Goal: Check status: Check status

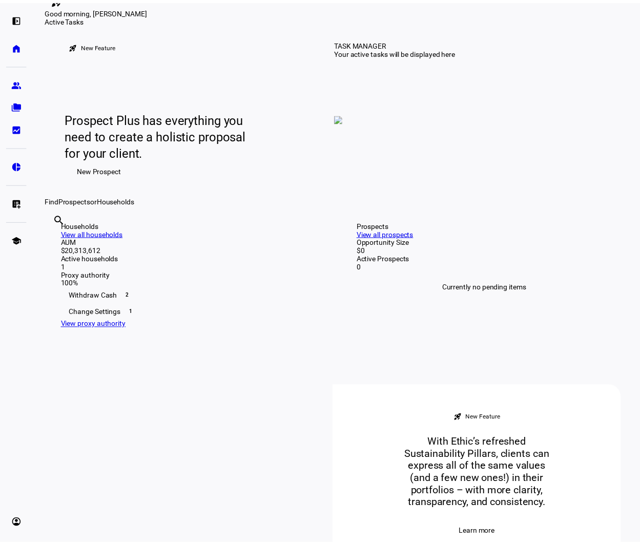
scroll to position [205, 0]
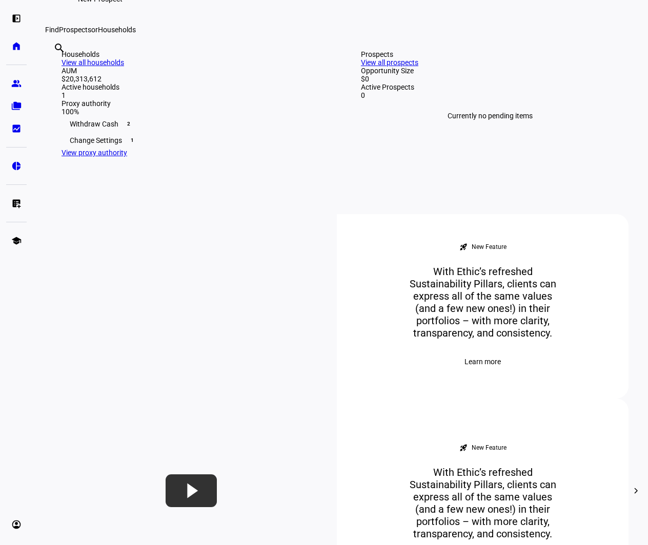
click at [106, 132] on div "Withdraw Cash 2" at bounding box center [190, 124] width 258 height 16
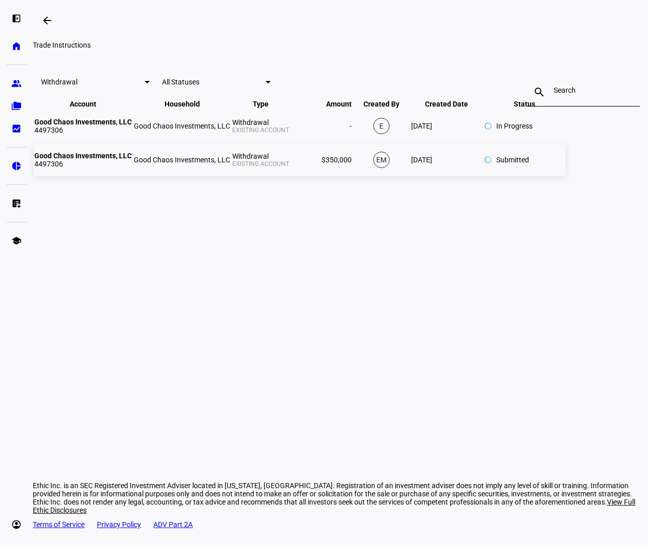
click at [132, 176] on td "Good Chaos Investments, LLC 4497306" at bounding box center [83, 159] width 98 height 33
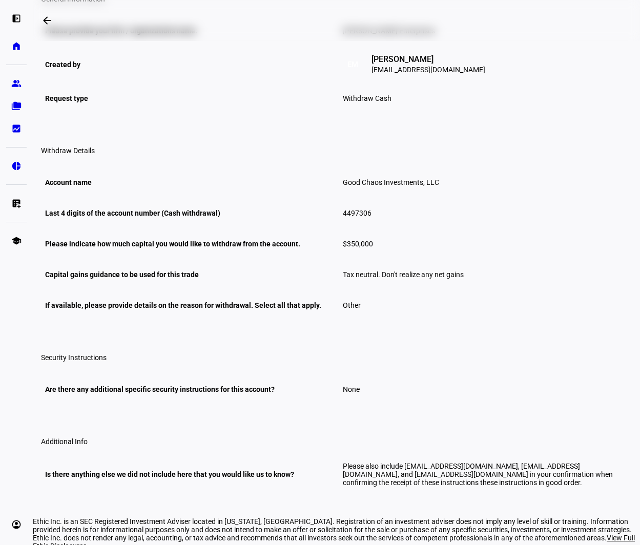
scroll to position [204, 0]
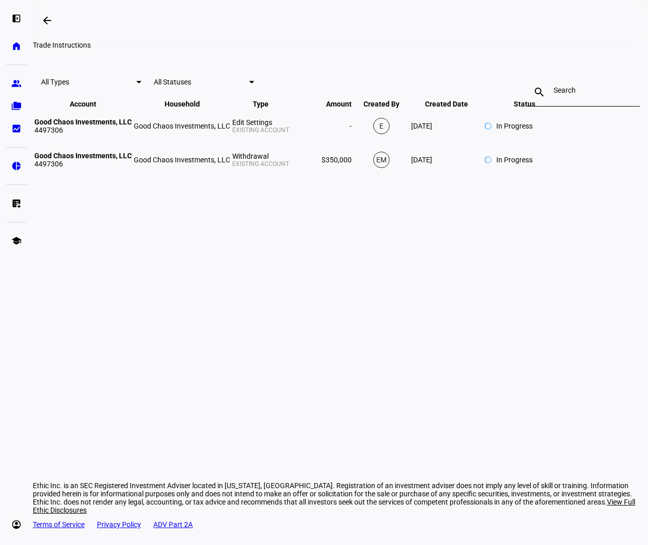
click at [243, 88] on div at bounding box center [248, 82] width 11 height 12
click at [157, 131] on div at bounding box center [324, 272] width 648 height 545
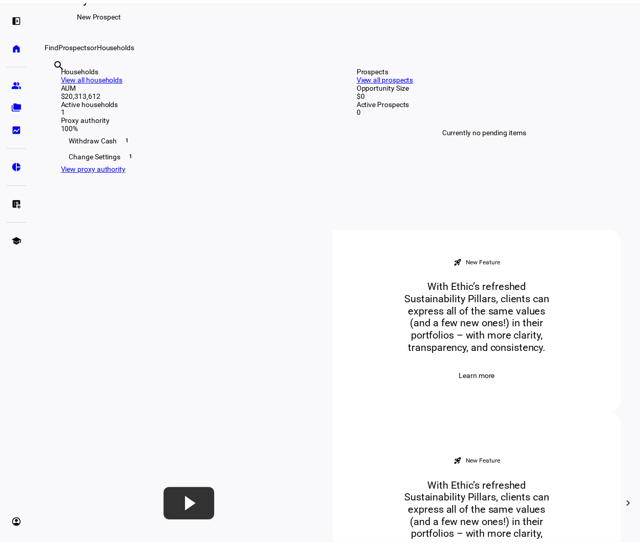
scroll to position [256, 0]
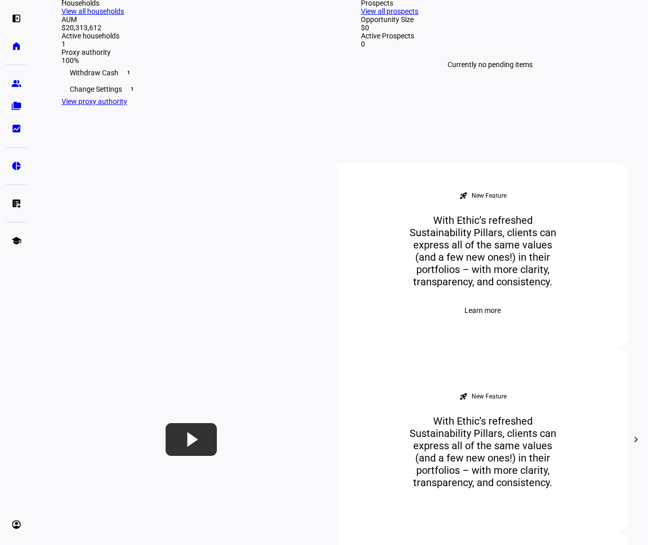
click at [195, 97] on div "Change Settings 1" at bounding box center [190, 89] width 258 height 16
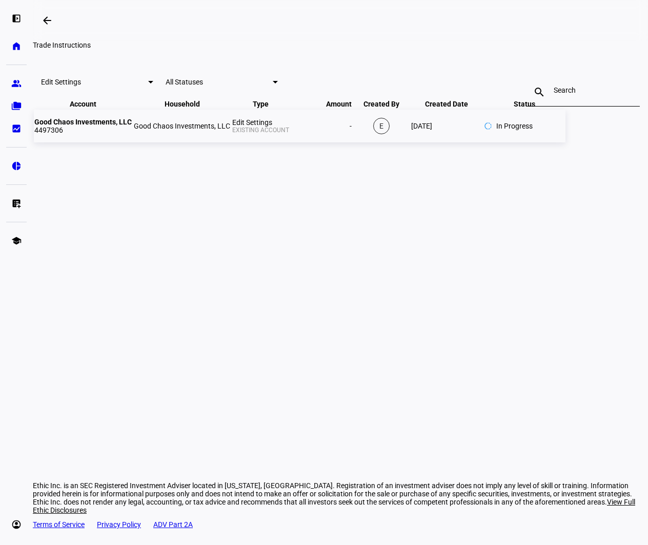
click at [225, 142] on td "Good Chaos Investments, LLC" at bounding box center [181, 126] width 97 height 33
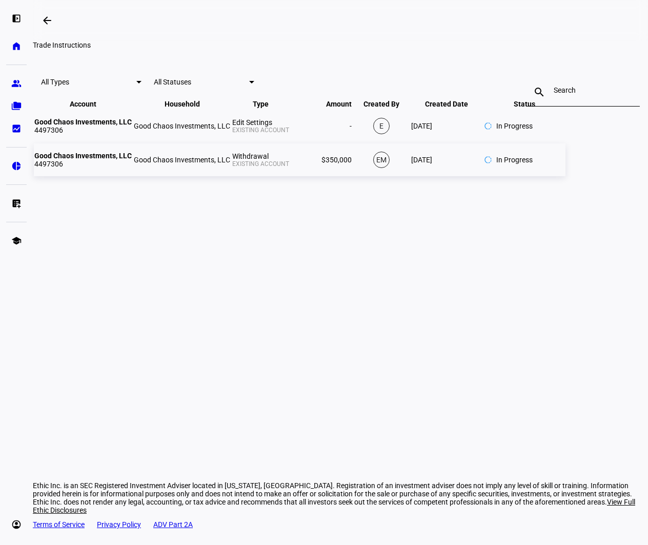
click at [532, 168] on div "In Progress" at bounding box center [514, 160] width 36 height 16
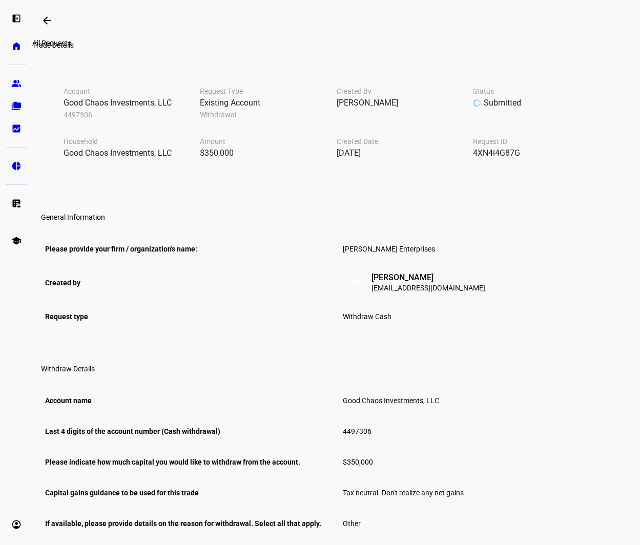
click at [53, 17] on mat-icon "arrow_backwards" at bounding box center [47, 20] width 12 height 12
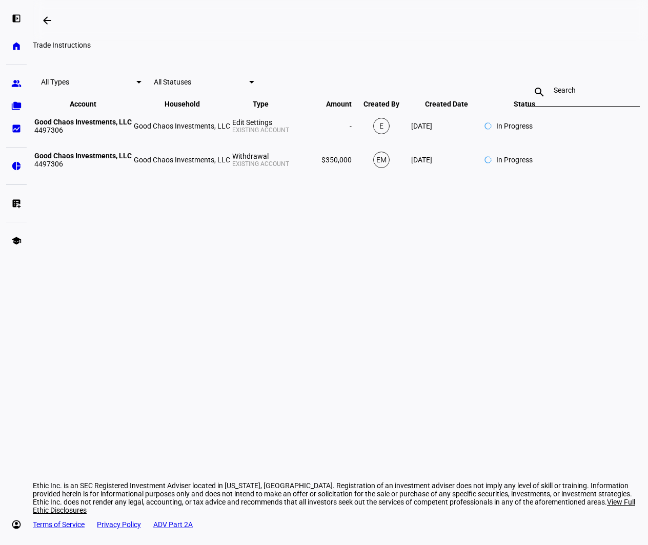
click at [49, 19] on mat-icon "arrow_backwards" at bounding box center [47, 20] width 12 height 12
